Goal: Find specific page/section: Find specific page/section

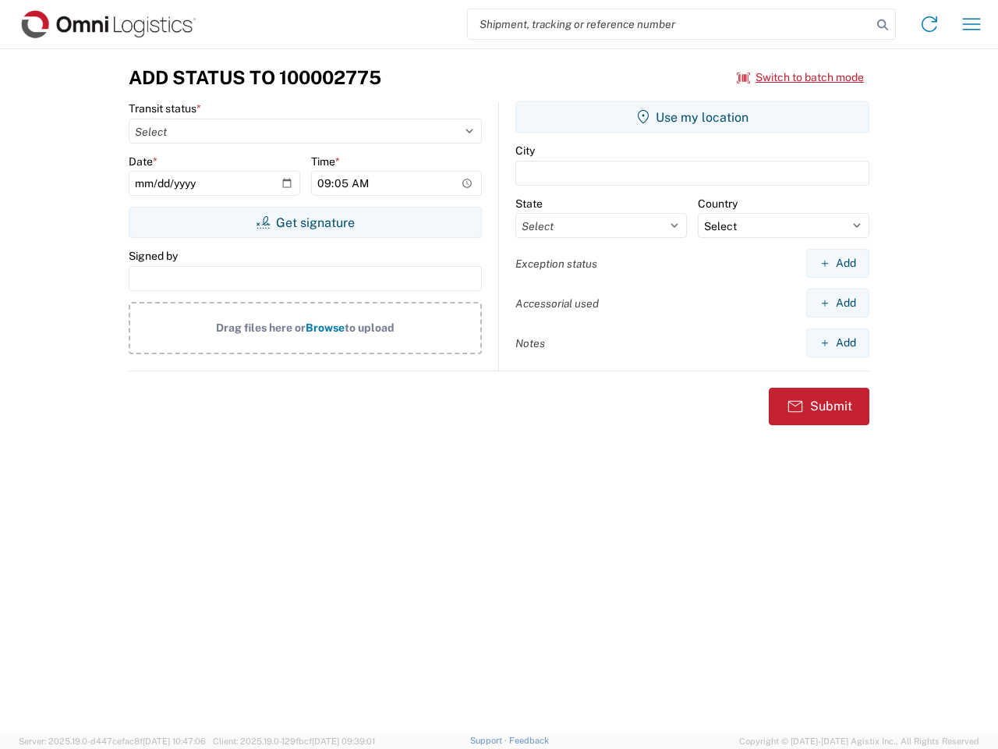
click at [670, 24] on input "search" at bounding box center [670, 24] width 404 height 30
click at [883, 25] on icon at bounding box center [883, 25] width 22 height 22
click at [930, 24] on icon at bounding box center [929, 24] width 25 height 25
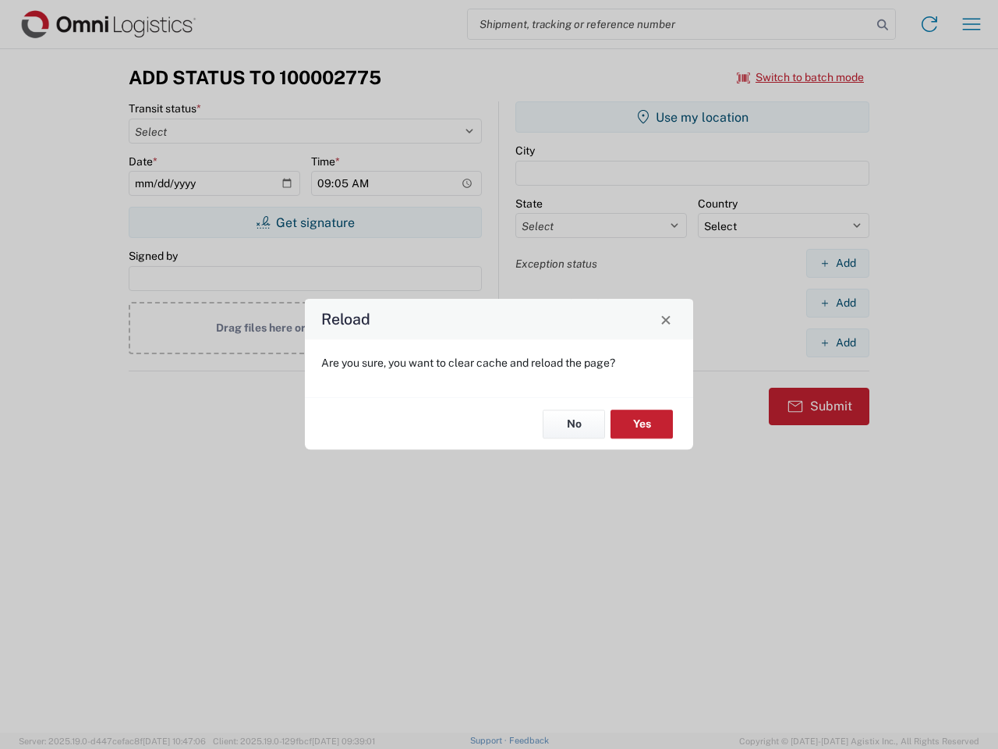
click at [801, 77] on div "Reload Are you sure, you want to clear cache and reload the page? No Yes" at bounding box center [499, 374] width 998 height 749
click at [305, 222] on div "Reload Are you sure, you want to clear cache and reload the page? No Yes" at bounding box center [499, 374] width 998 height 749
click at [693, 117] on div "Reload Are you sure, you want to clear cache and reload the page? No Yes" at bounding box center [499, 374] width 998 height 749
click at [838, 263] on div "Reload Are you sure, you want to clear cache and reload the page? No Yes" at bounding box center [499, 374] width 998 height 749
click at [838, 303] on div "Reload Are you sure, you want to clear cache and reload the page? No Yes" at bounding box center [499, 374] width 998 height 749
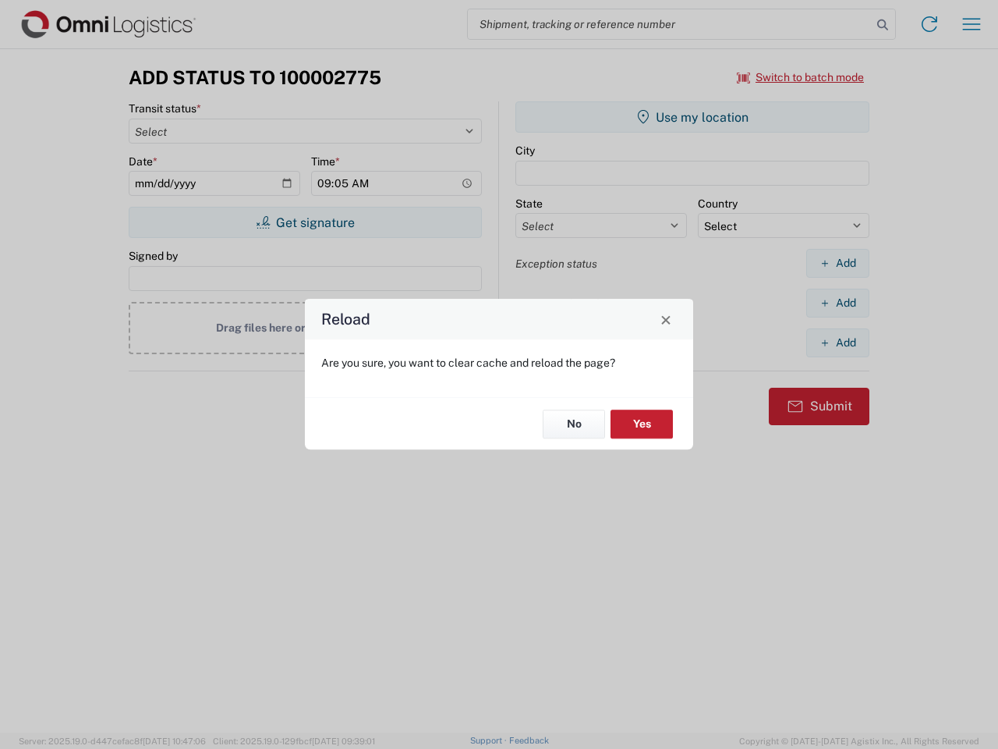
click at [838, 342] on div "Reload Are you sure, you want to clear cache and reload the page? No Yes" at bounding box center [499, 374] width 998 height 749
